Goal: Transaction & Acquisition: Obtain resource

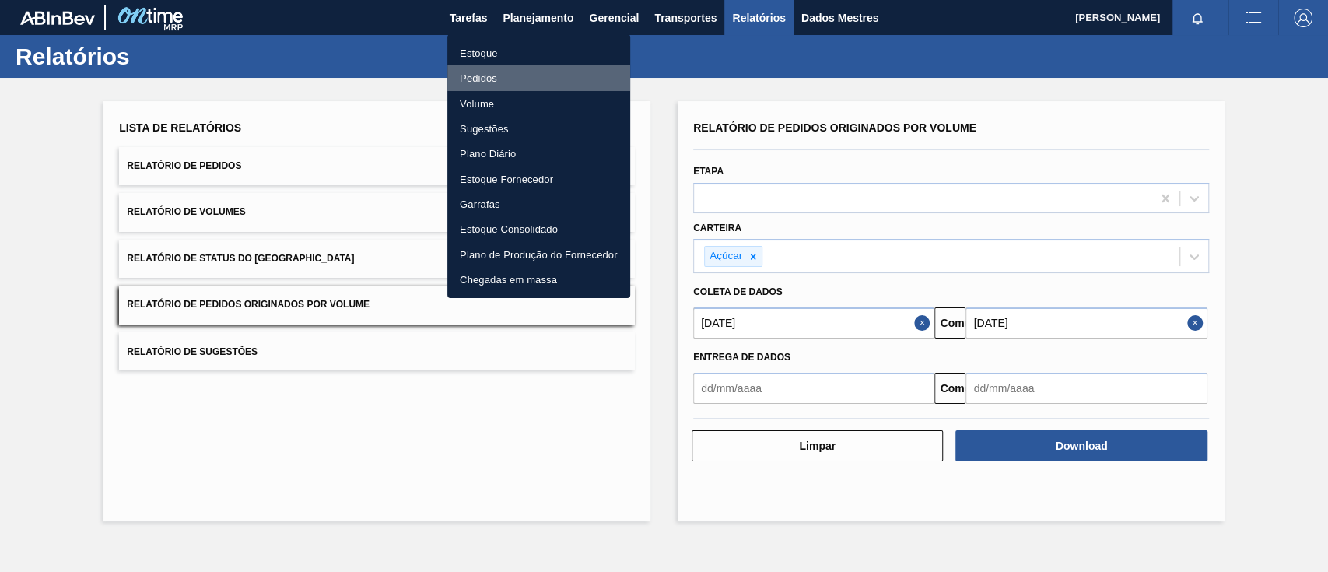
click at [481, 74] on font "Pedidos" at bounding box center [478, 78] width 37 height 12
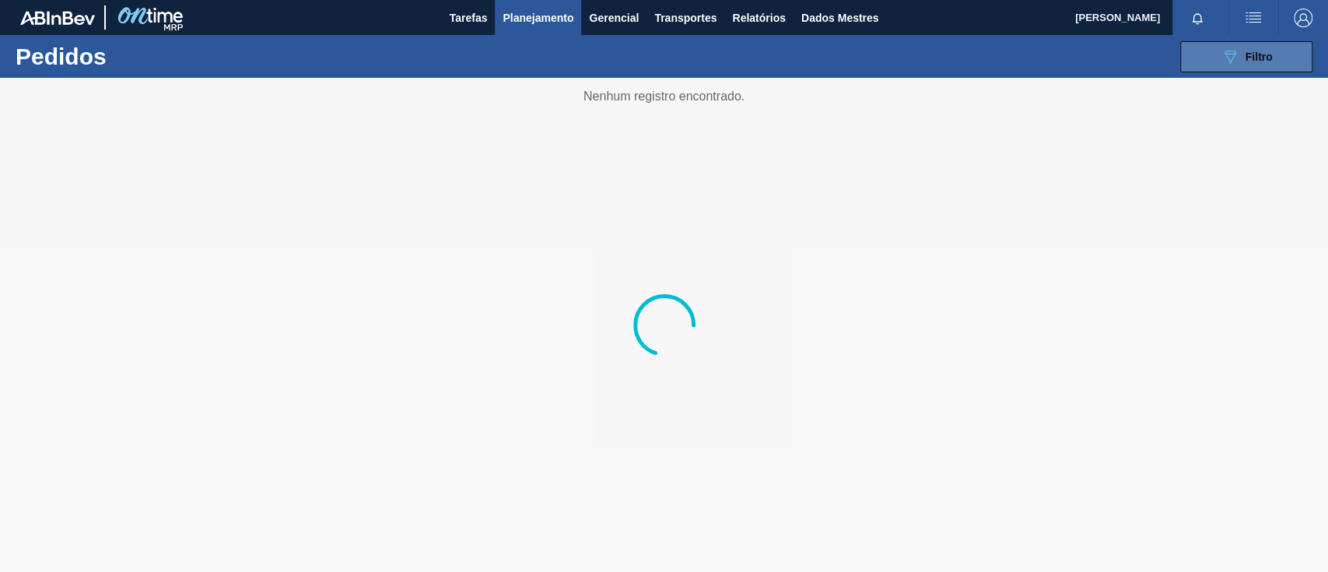
click at [1212, 50] on button "089F7B8B-B2A5-4AFE-B5C0-19BA573D28AC Filtro" at bounding box center [1246, 56] width 132 height 31
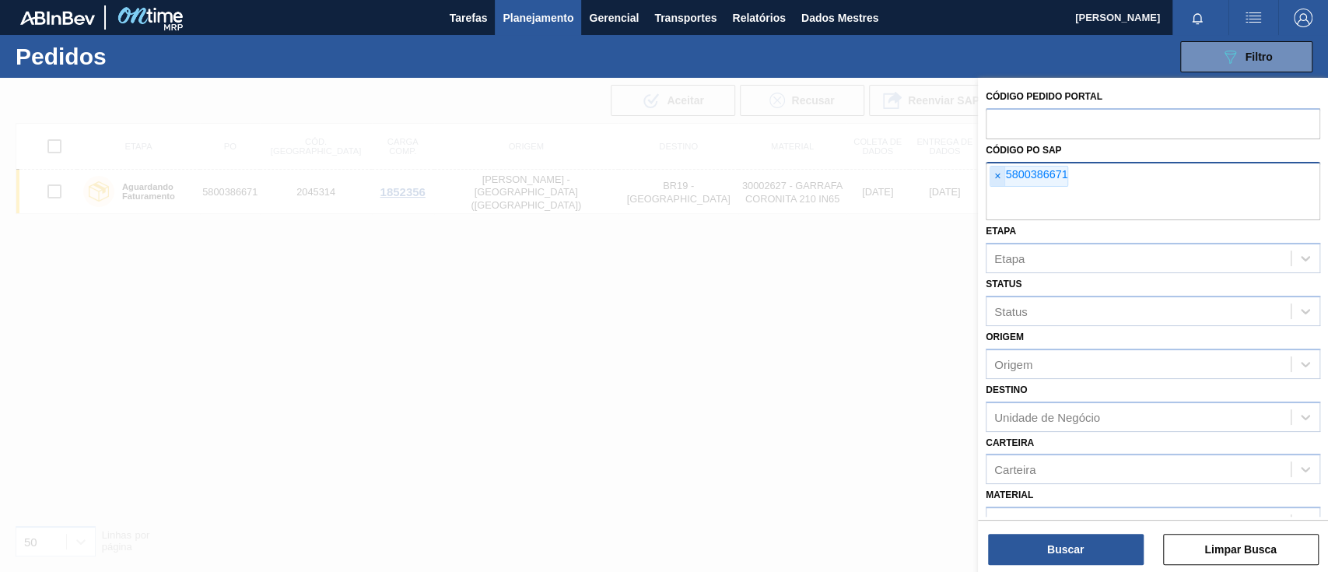
click at [1000, 178] on span "×" at bounding box center [997, 176] width 15 height 20
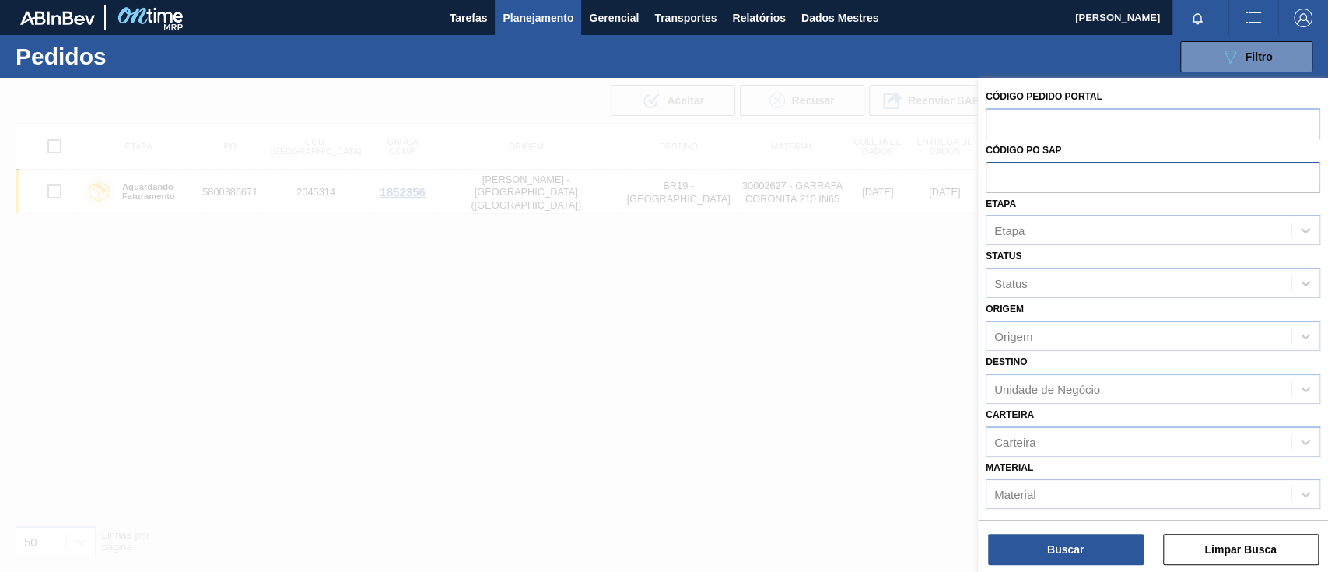
paste input "text"
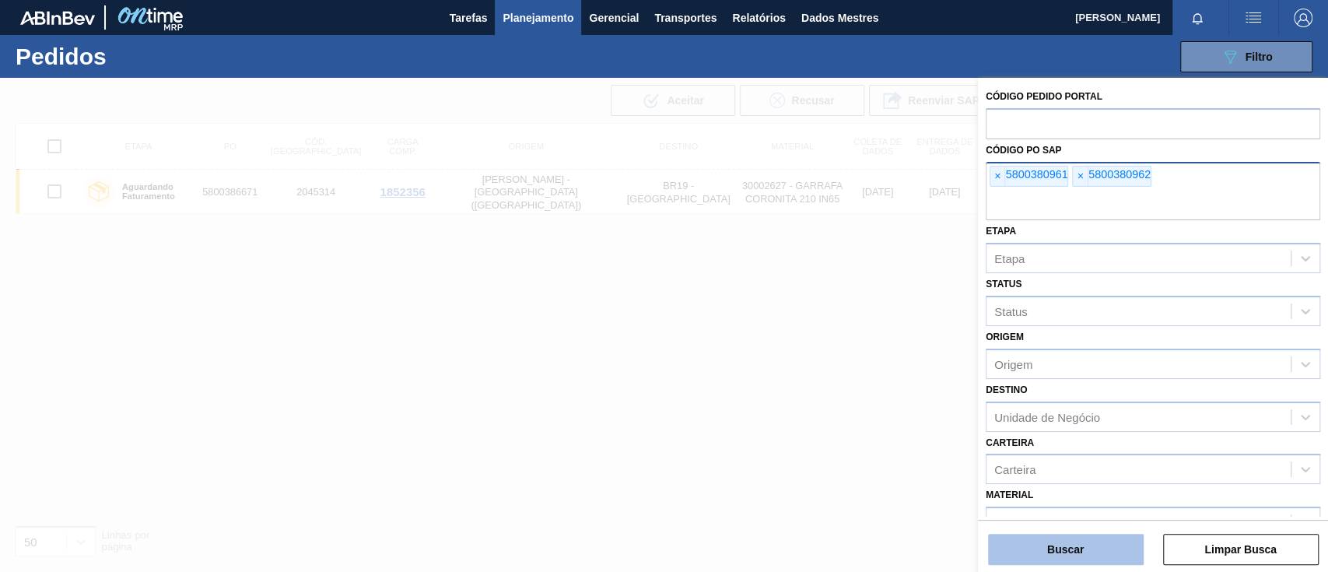
click at [1069, 543] on font "Buscar" at bounding box center [1065, 549] width 37 height 12
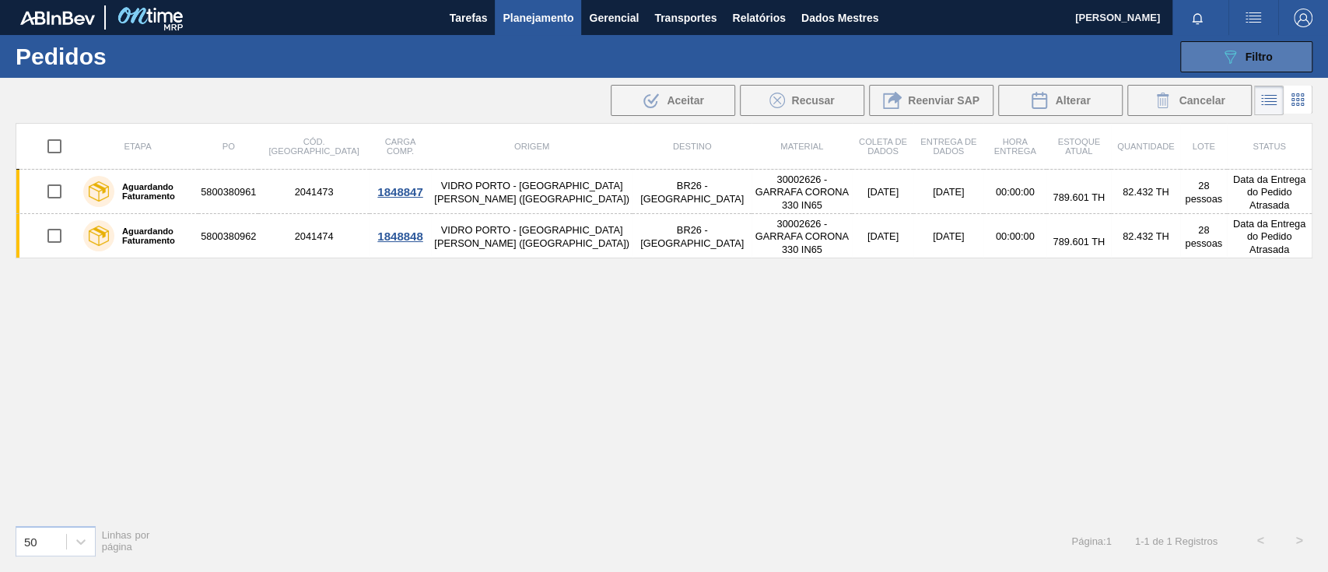
click at [1223, 51] on icon "089F7B8B-B2A5-4AFE-B5C0-19BA573D28AC" at bounding box center [1229, 56] width 19 height 19
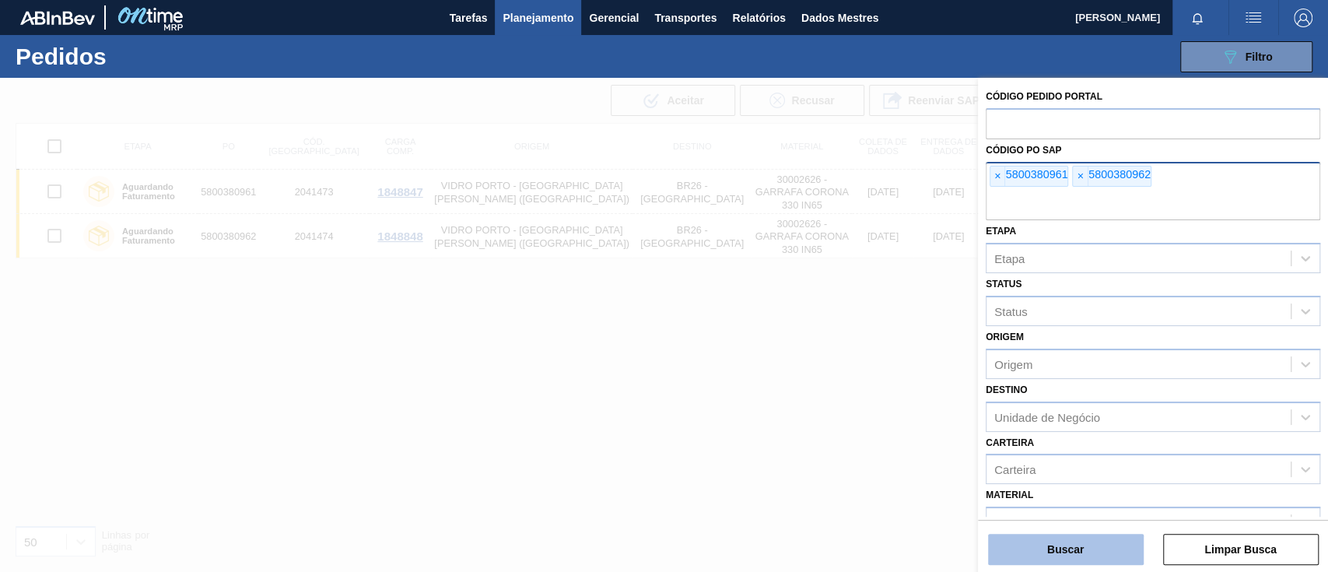
click at [1074, 538] on button "Buscar" at bounding box center [1066, 549] width 156 height 31
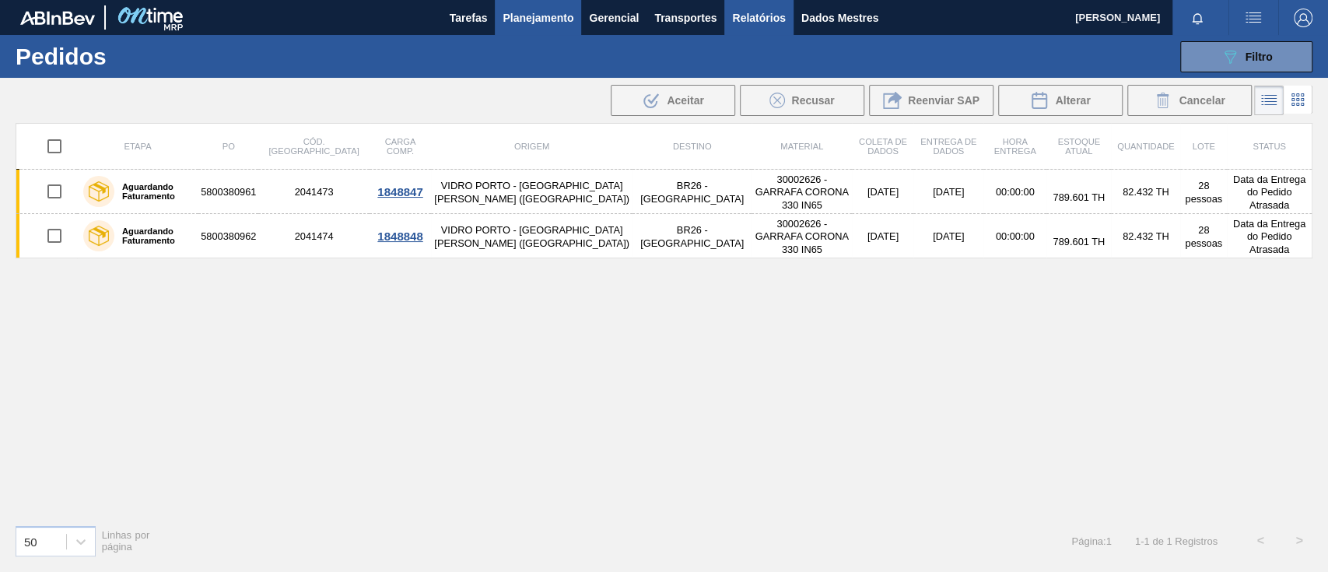
click at [759, 12] on font "Relatórios" at bounding box center [758, 18] width 53 height 12
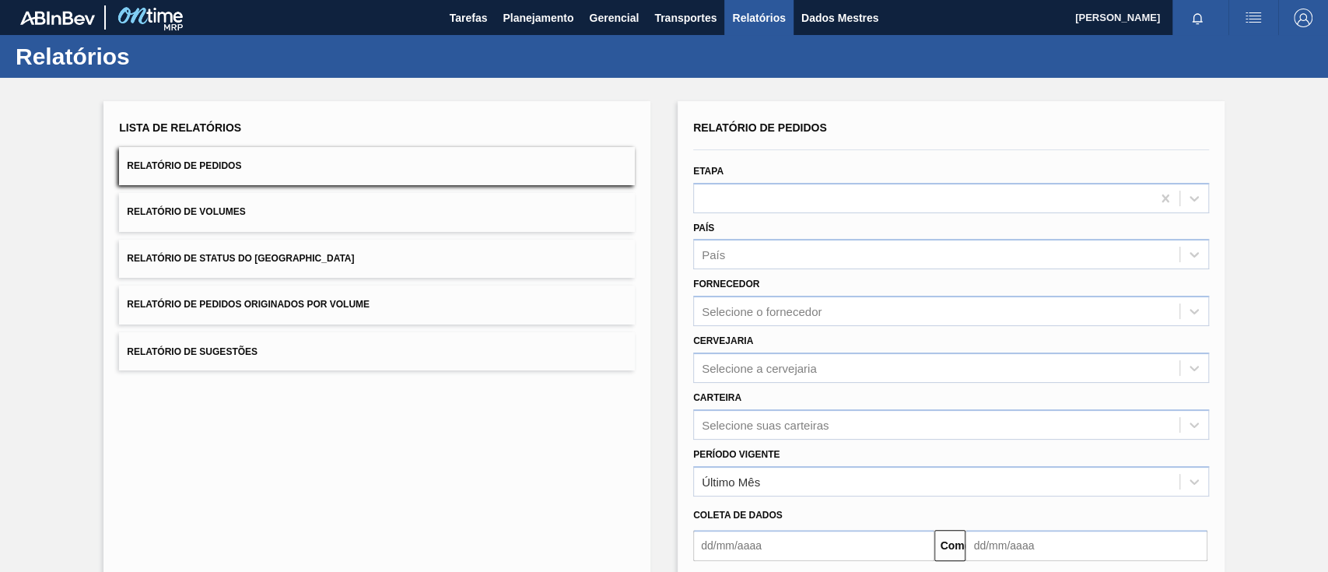
click at [345, 308] on font "Relatório de Pedidos Originados por Volume" at bounding box center [248, 304] width 243 height 11
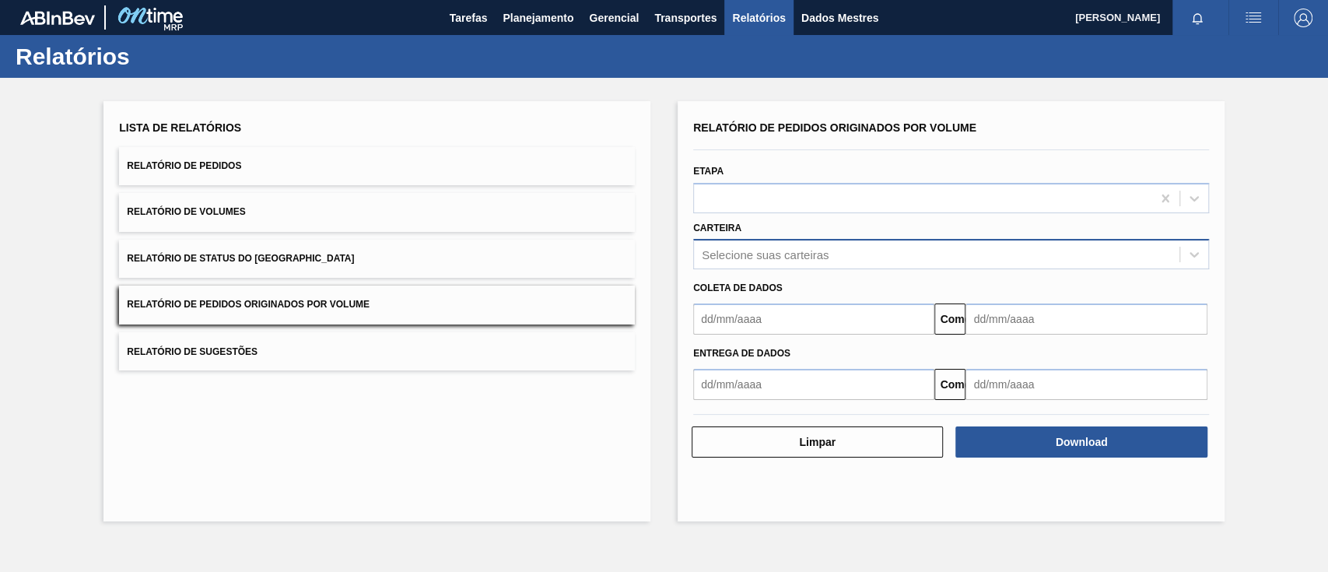
click at [743, 257] on font "Selecione suas carteiras" at bounding box center [764, 254] width 127 height 13
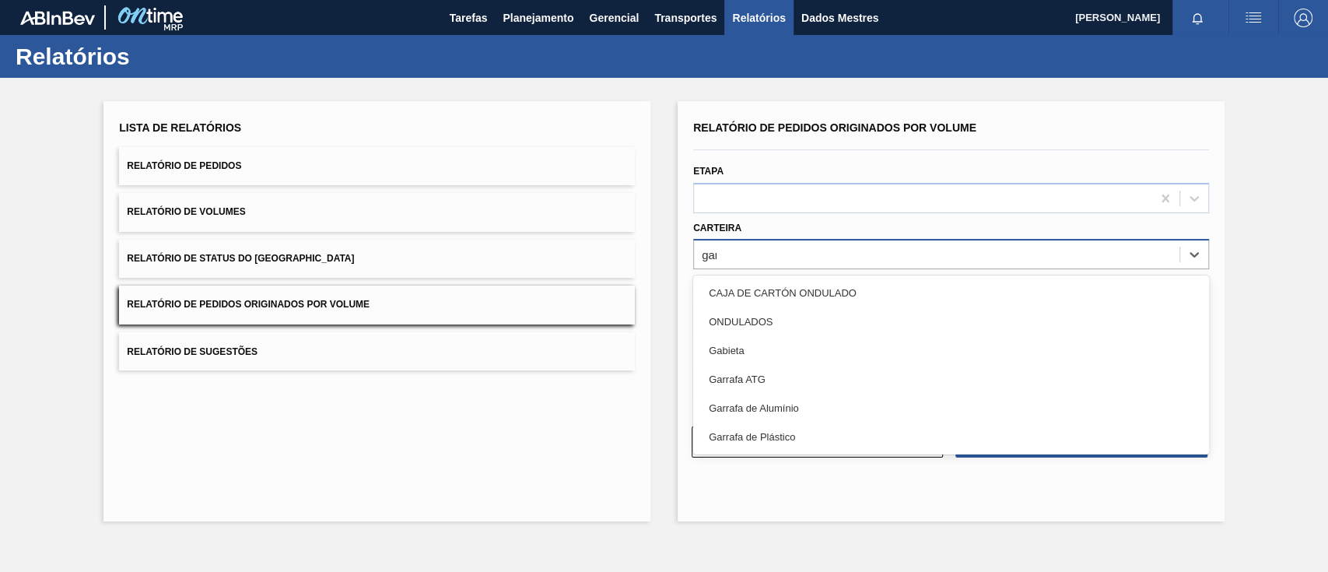
type input "ga"
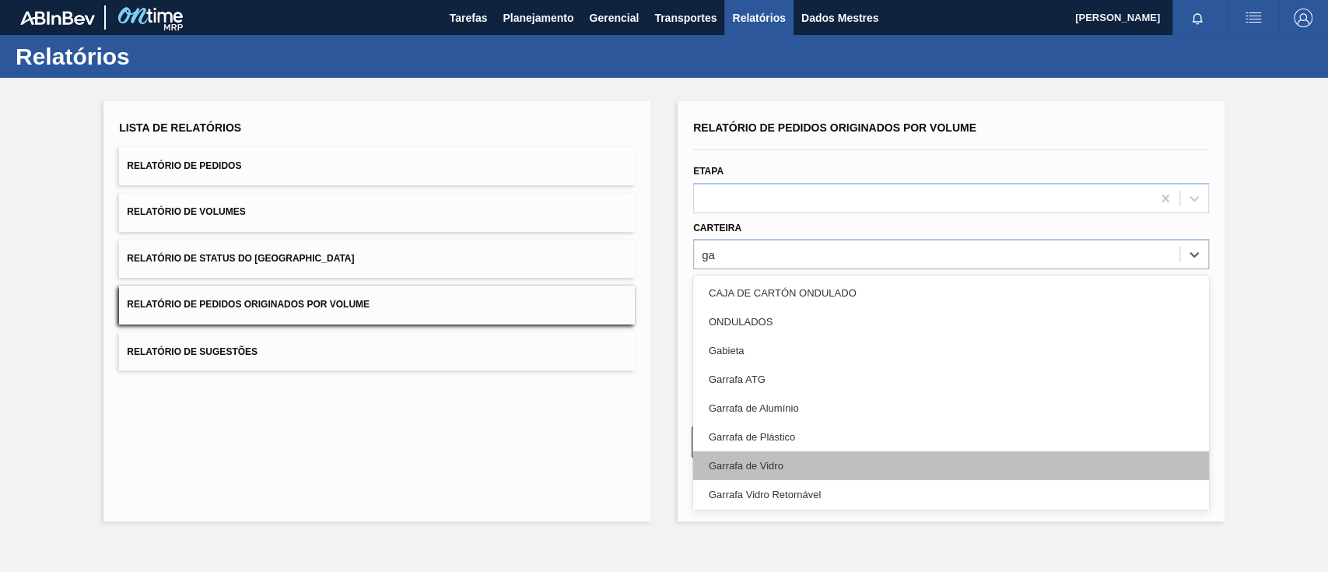
click at [802, 467] on div "Garrafa de Vidro" at bounding box center [951, 465] width 516 height 29
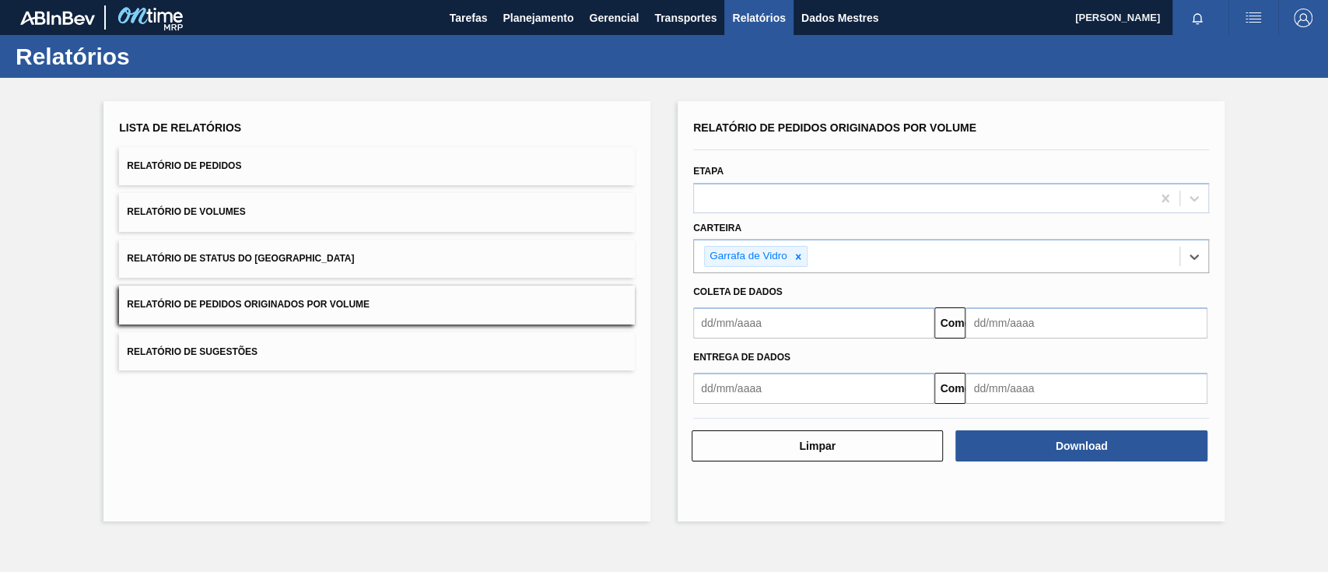
click at [788, 321] on input "text" at bounding box center [813, 322] width 241 height 31
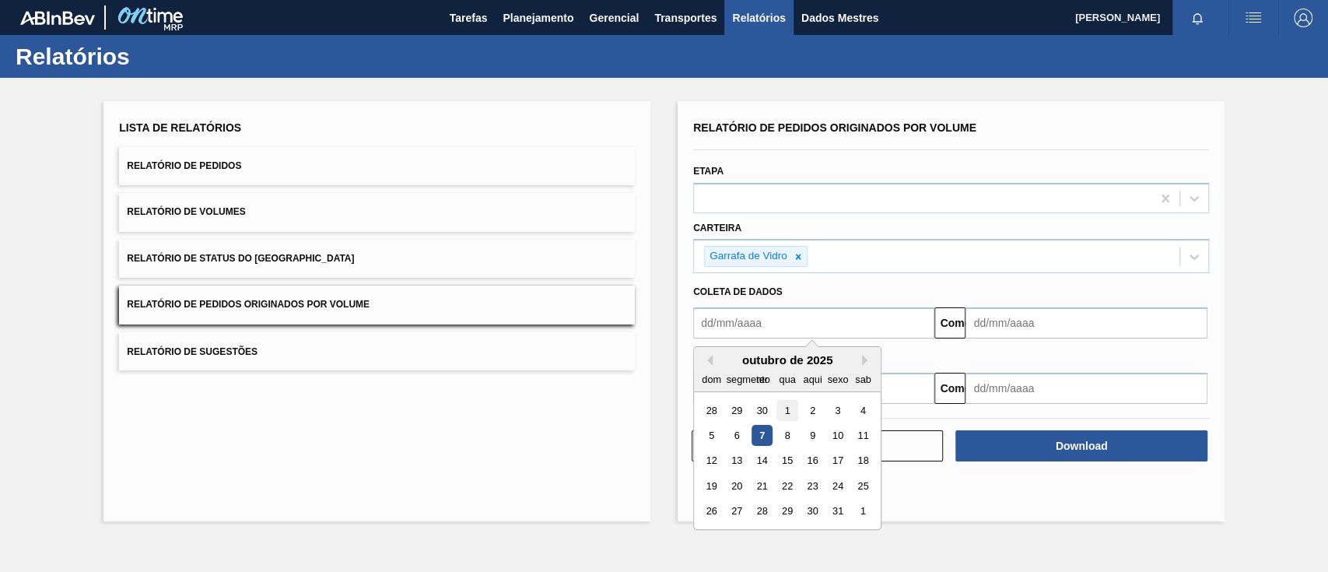
click at [785, 408] on font "1" at bounding box center [786, 410] width 5 height 12
type input "[DATE]"
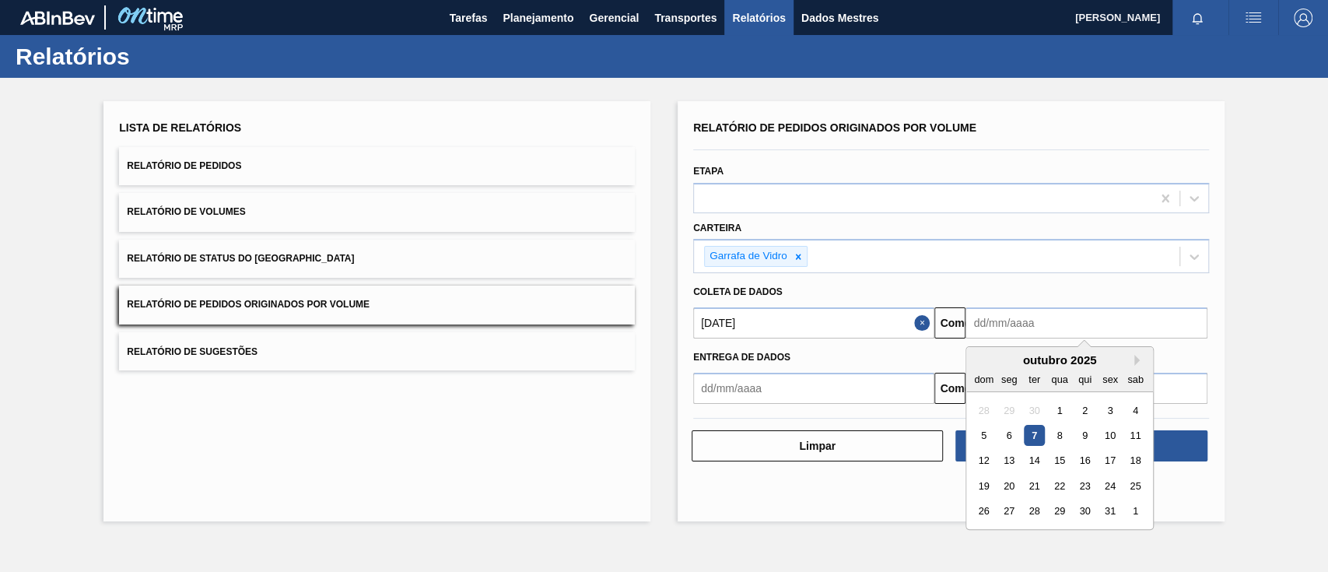
click at [1031, 330] on input "text" at bounding box center [1085, 322] width 241 height 31
click at [1035, 439] on font "7" at bounding box center [1033, 435] width 5 height 12
type input "[DATE]"
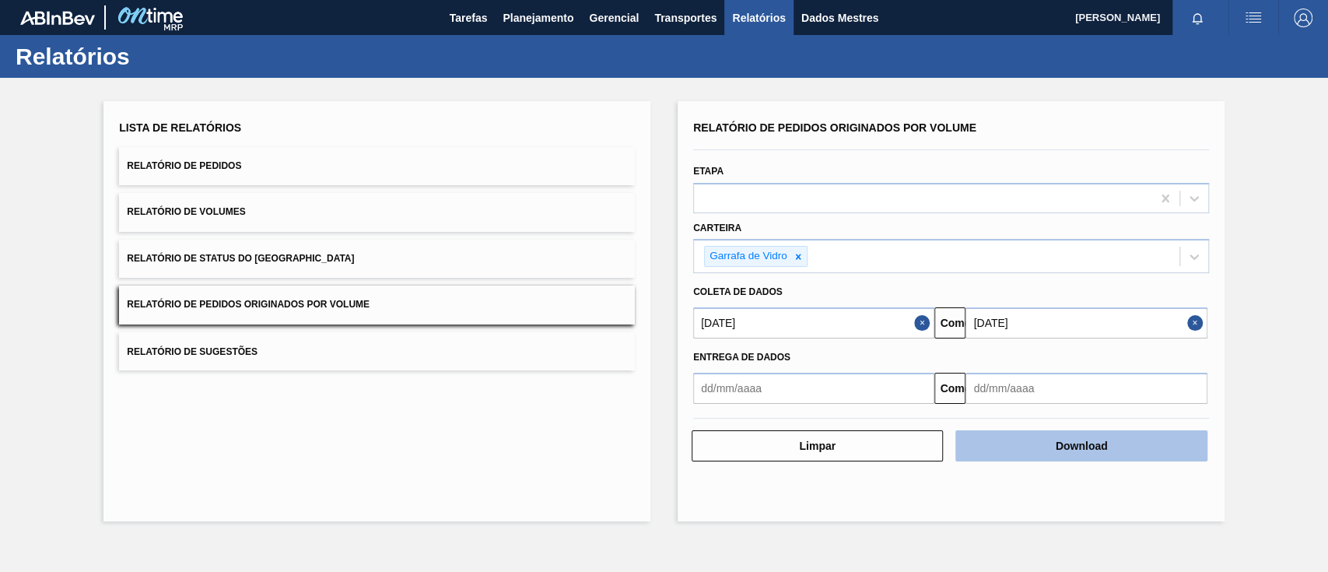
click at [1066, 442] on font "Download" at bounding box center [1081, 445] width 52 height 12
